Goal: Task Accomplishment & Management: Use online tool/utility

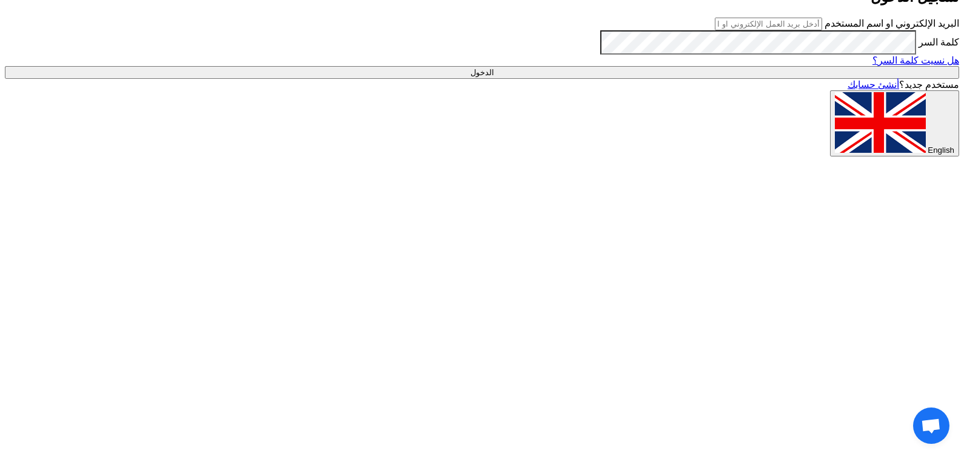
type input "[EMAIL_ADDRESS][DOMAIN_NAME]"
click at [659, 79] on input "الدخول" at bounding box center [482, 72] width 955 height 13
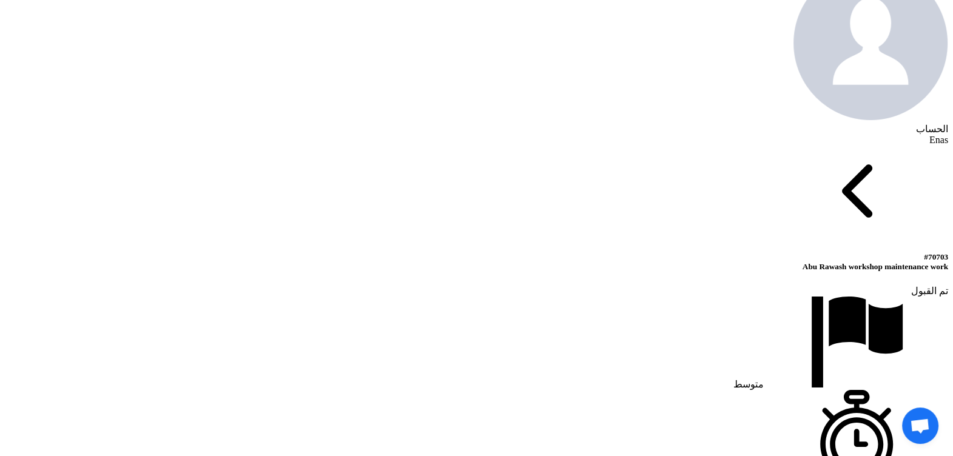
scroll to position [576, 0]
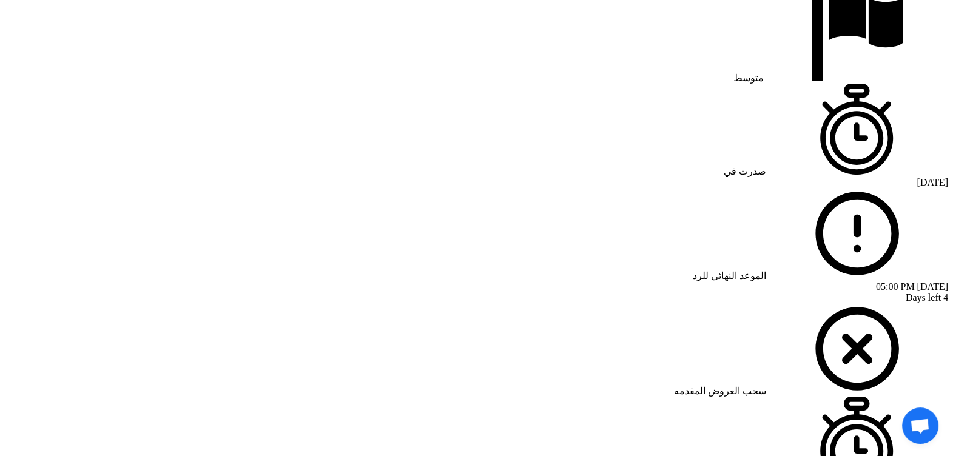
scroll to position [849, 0]
